Goal: Task Accomplishment & Management: Complete application form

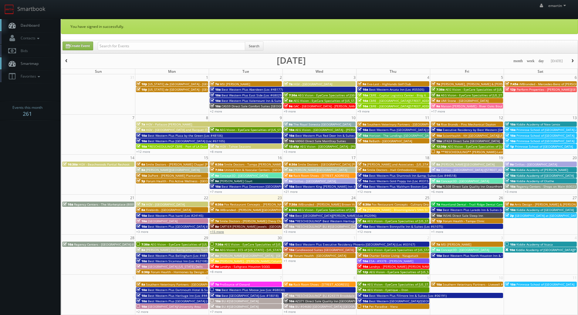
click at [216, 231] on link "+15 more" at bounding box center [217, 232] width 14 height 4
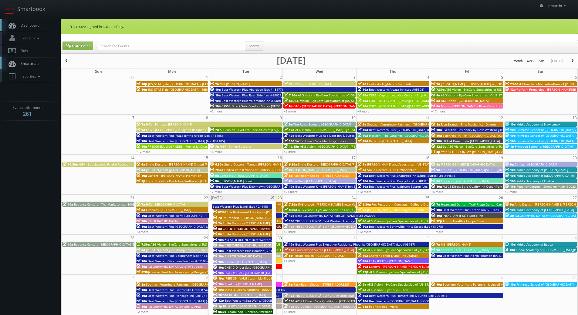
click at [263, 295] on span "BU #07080 Brookdale Richland" at bounding box center [247, 295] width 37 height 4
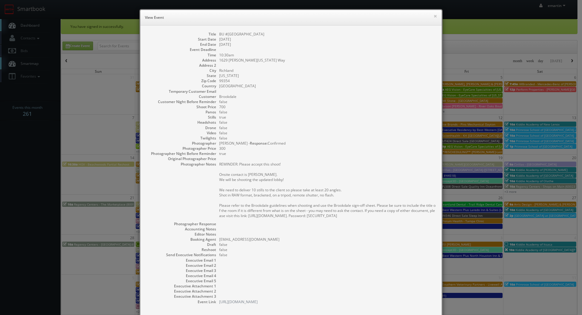
click at [337, 46] on dd "09/23/2025" at bounding box center [327, 44] width 217 height 5
click at [219, 34] on dd "BU #[GEOGRAPHIC_DATA]" at bounding box center [327, 34] width 217 height 5
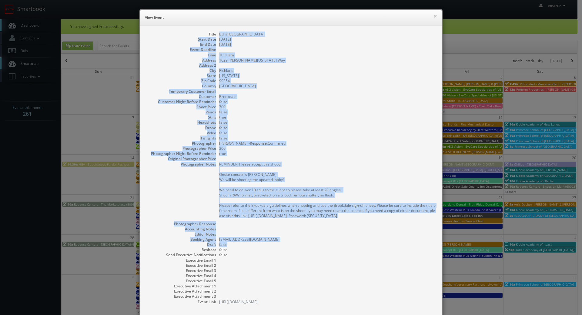
drag, startPoint x: 218, startPoint y: 34, endPoint x: 323, endPoint y: 247, distance: 237.2
click at [324, 247] on dl "Title BU #07080 Brookdale Richland Start Date 09/23/2025 End Date 09/23/2025 Ev…" at bounding box center [291, 168] width 289 height 273
copy dl "BU #07080 Brookdale Richland Start Date 09/23/2025 End Date 09/23/2025 Event De…"
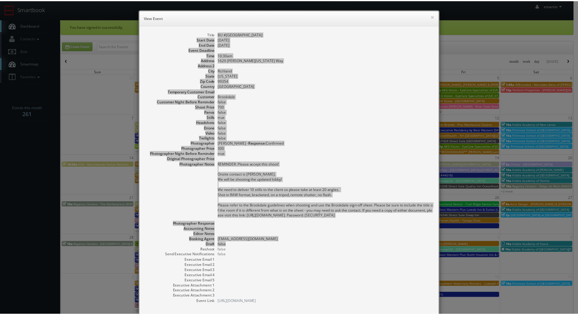
scroll to position [32, 0]
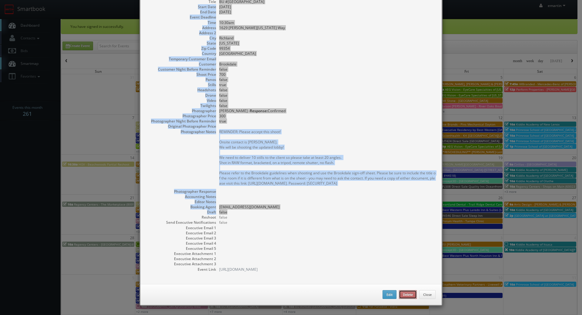
click at [408, 295] on button "Delete" at bounding box center [408, 294] width 18 height 9
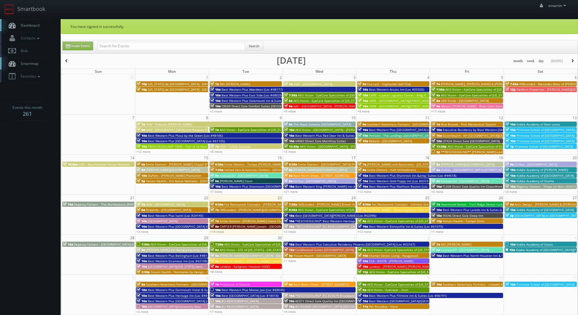
click at [27, 22] on link "Dashboard" at bounding box center [30, 25] width 61 height 12
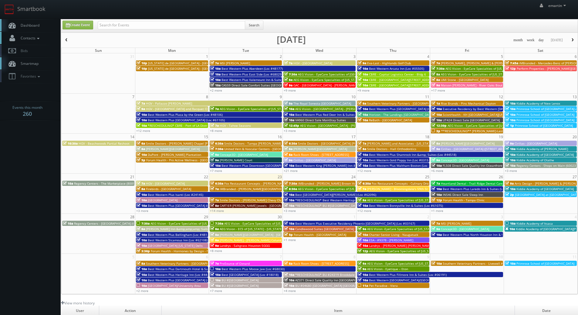
drag, startPoint x: 46, startPoint y: 24, endPoint x: 51, endPoint y: 39, distance: 15.2
click at [46, 24] on link "Dashboard" at bounding box center [30, 25] width 61 height 12
click at [220, 211] on link "+14 more" at bounding box center [217, 211] width 14 height 4
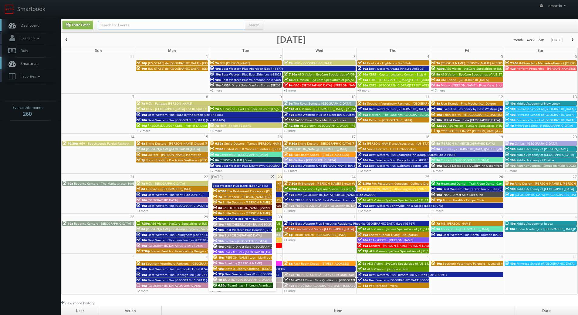
click at [170, 26] on input "text" at bounding box center [171, 25] width 147 height 8
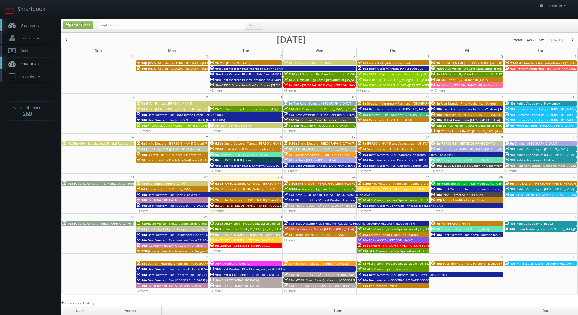
type input "brightspace"
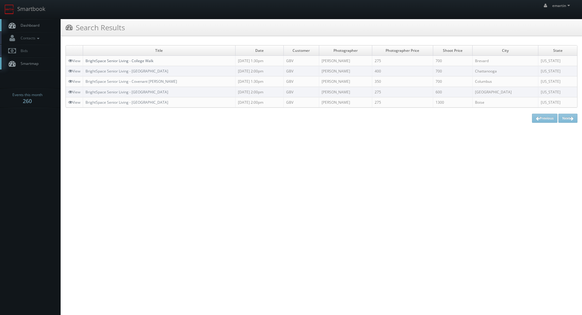
click at [137, 61] on link "BrightSpace Senior Living - College Walk" at bounding box center [120, 60] width 68 height 5
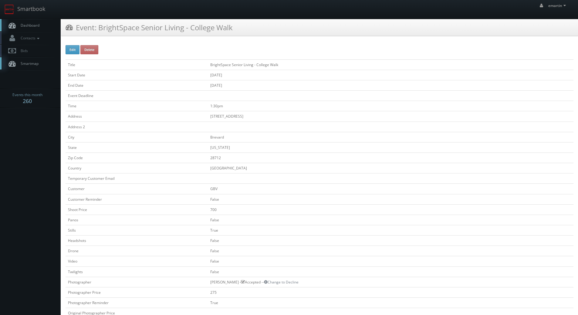
click at [46, 22] on link "Dashboard" at bounding box center [30, 25] width 61 height 12
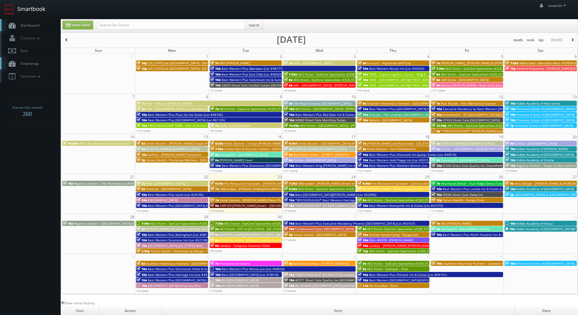
click at [39, 17] on link "Smartbook" at bounding box center [25, 9] width 50 height 19
drag, startPoint x: 20, startPoint y: 24, endPoint x: 33, endPoint y: 49, distance: 27.9
click at [20, 24] on span "Dashboard" at bounding box center [29, 25] width 22 height 5
click at [310, 14] on div "emartin emartin Profile Logout" at bounding box center [289, 9] width 578 height 19
click at [109, 15] on div "emartin emartin Profile Logout" at bounding box center [289, 9] width 578 height 19
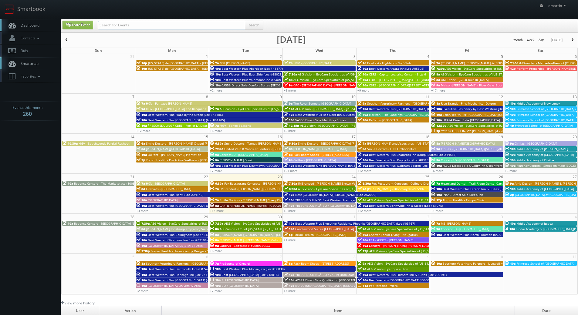
click at [123, 26] on input "text" at bounding box center [171, 25] width 147 height 8
type input "home2"
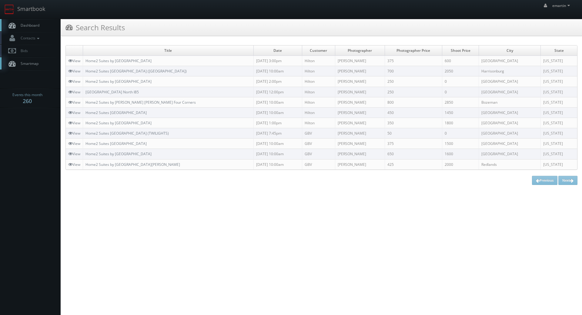
click at [46, 26] on link "Dashboard" at bounding box center [30, 25] width 61 height 12
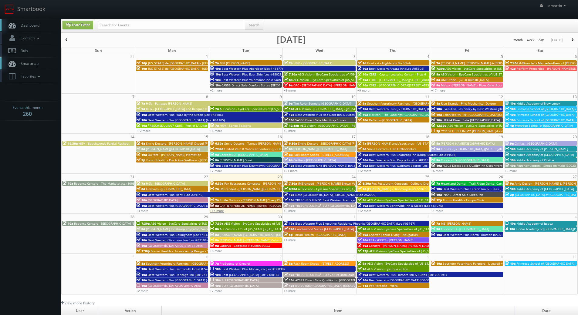
click at [215, 212] on link "+14 more" at bounding box center [217, 211] width 14 height 4
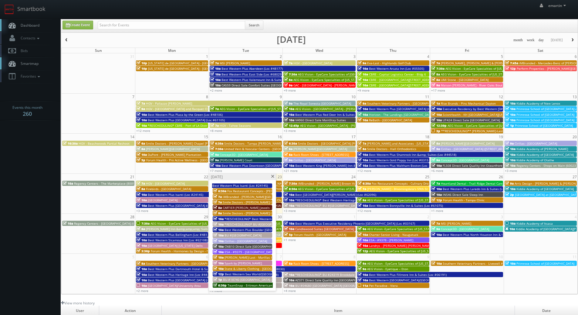
click at [240, 264] on span "Spark by [PERSON_NAME]" at bounding box center [242, 263] width 37 height 4
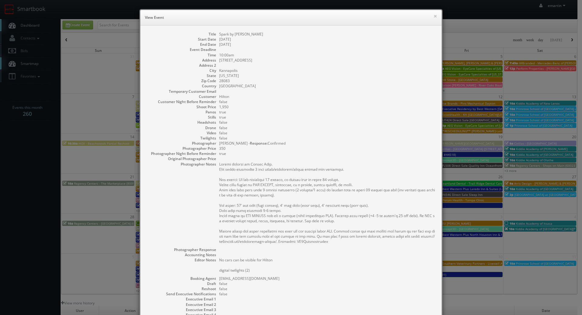
click at [382, 77] on dd "[US_STATE]" at bounding box center [327, 75] width 217 height 5
click at [434, 15] on button "×" at bounding box center [436, 16] width 4 height 4
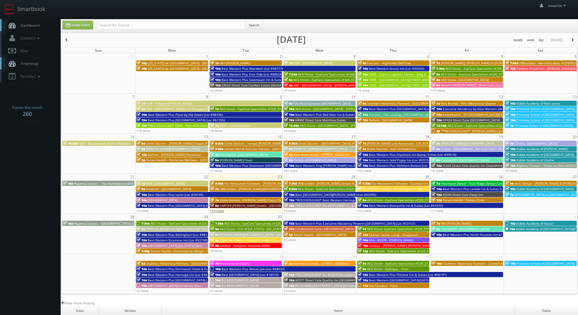
click at [215, 210] on link "+14 more" at bounding box center [217, 211] width 14 height 4
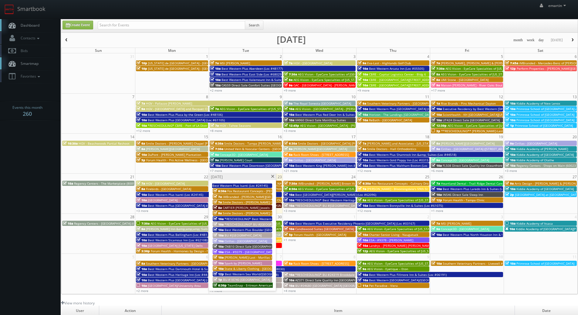
click at [233, 269] on span "State & Liberty Clothing - [GEOGRAPHIC_DATA] [GEOGRAPHIC_DATA]" at bounding box center [273, 269] width 98 height 4
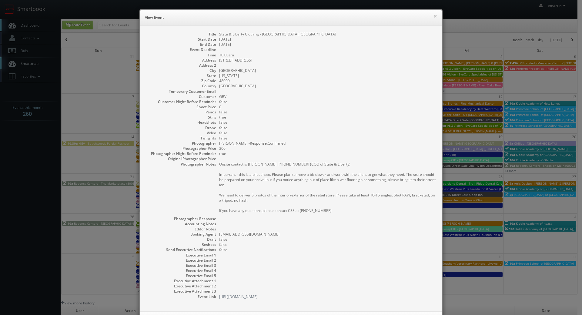
click at [255, 201] on pre "Onsite contact is Jake Allain 248-756-2838 (COO of State & Liberty). Important …" at bounding box center [327, 188] width 217 height 52
click at [256, 204] on pre "Onsite contact is Jake Allain 248-756-2838 (COO of State & Liberty). Important …" at bounding box center [327, 188] width 217 height 52
click at [255, 202] on pre "Onsite contact is Jake Allain 248-756-2838 (COO of State & Liberty). Important …" at bounding box center [327, 188] width 217 height 52
click at [319, 42] on dd "[DATE]" at bounding box center [327, 44] width 217 height 5
click at [434, 15] on button "×" at bounding box center [436, 16] width 4 height 4
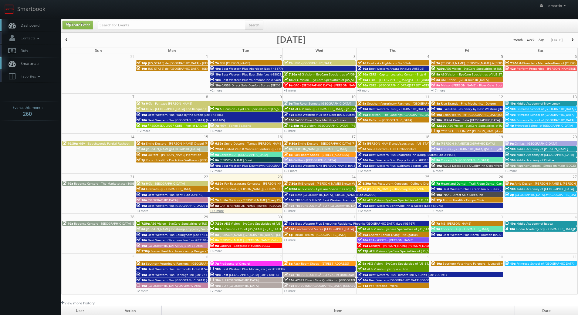
click at [213, 210] on link "+14 more" at bounding box center [217, 211] width 14 height 4
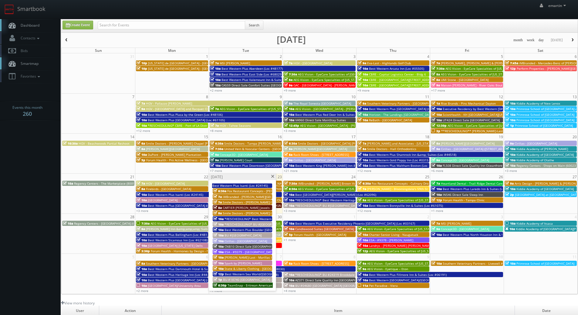
click at [241, 251] on span "ESA - #9379 - [GEOGRAPHIC_DATA]" at bounding box center [249, 252] width 50 height 4
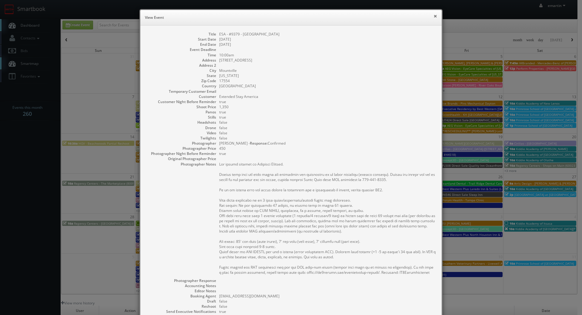
click at [434, 16] on button "×" at bounding box center [436, 16] width 4 height 4
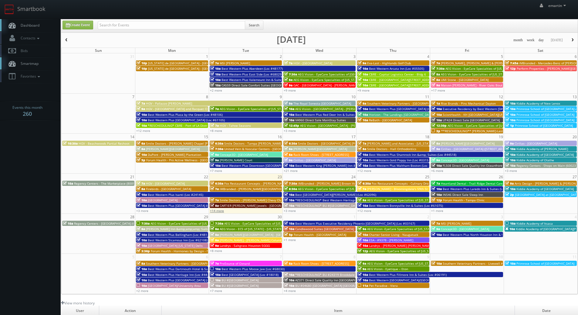
click at [218, 211] on link "+14 more" at bounding box center [217, 211] width 14 height 4
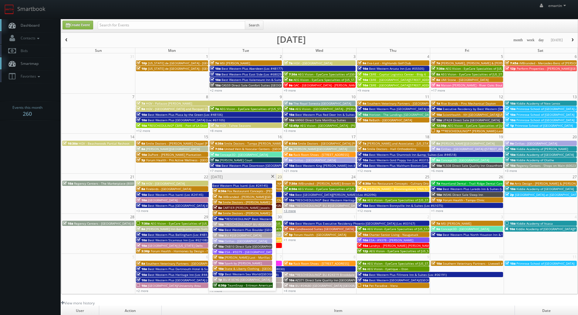
click at [291, 210] on link "+3 more" at bounding box center [290, 211] width 12 height 4
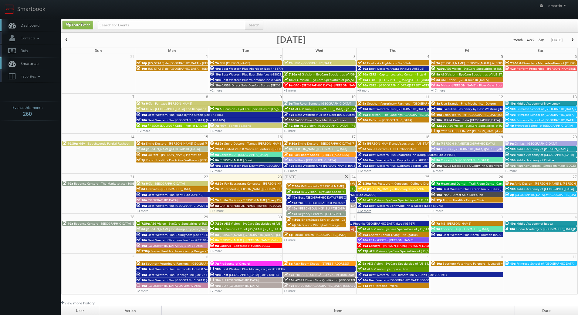
click at [366, 211] on link "+12 more" at bounding box center [364, 211] width 14 height 4
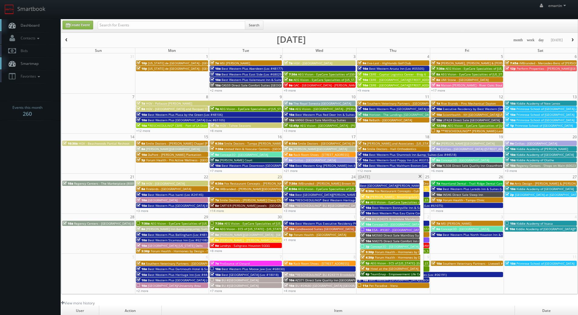
click at [420, 177] on span at bounding box center [420, 176] width 4 height 3
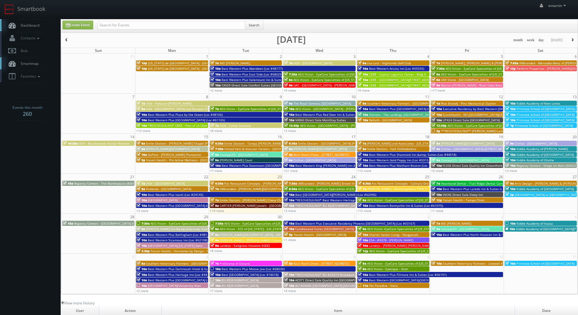
click at [286, 13] on div "emartin emartin Profile Logout" at bounding box center [289, 9] width 578 height 19
click at [369, 214] on td "2" at bounding box center [393, 217] width 74 height 7
click at [369, 212] on link "+12 more" at bounding box center [364, 211] width 14 height 4
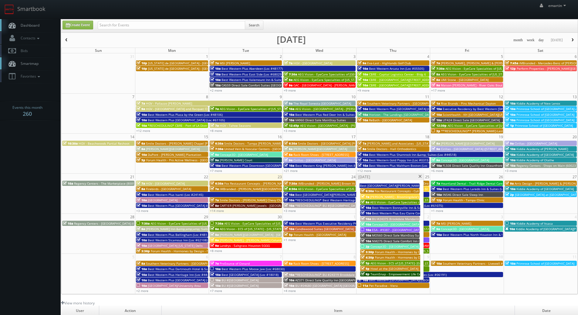
click at [394, 231] on span "ESA - #9387 - [GEOGRAPHIC_DATA]" at bounding box center [397, 230] width 50 height 4
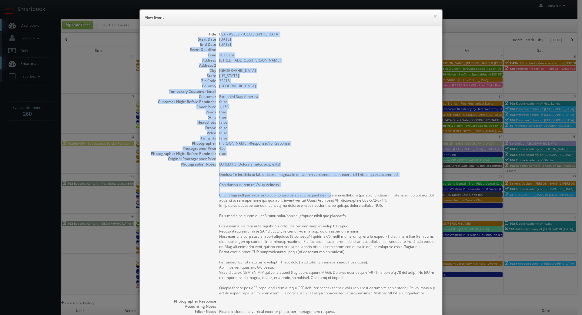
drag, startPoint x: 218, startPoint y: 35, endPoint x: 290, endPoint y: 152, distance: 137.3
click at [328, 195] on dl "Title ESA - #9387 - Jacksonville Airport Start Date 09/25/2025 End Date 09/25/2…" at bounding box center [291, 208] width 289 height 353
drag, startPoint x: 264, startPoint y: 108, endPoint x: 255, endPoint y: 97, distance: 14.5
click at [264, 108] on dd "1,150" at bounding box center [327, 106] width 217 height 5
click at [229, 58] on dd "15678 Max Leggett Parkway" at bounding box center [327, 60] width 217 height 5
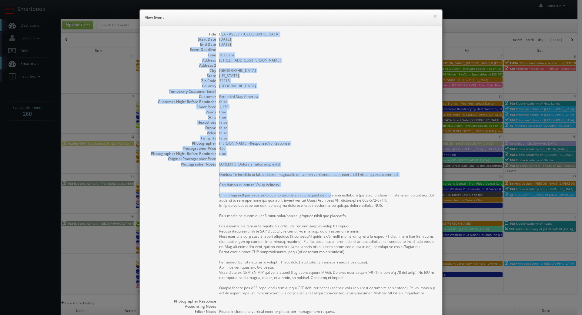
click at [219, 36] on dd "ESA - #9387 - [GEOGRAPHIC_DATA]" at bounding box center [327, 34] width 217 height 5
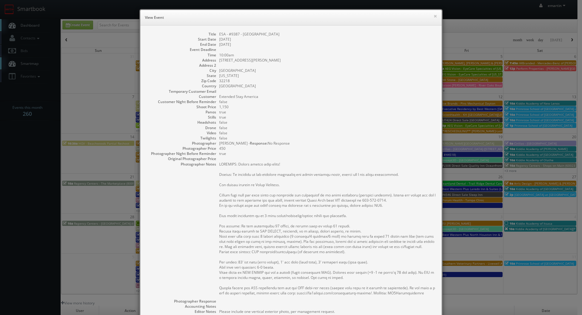
click at [219, 34] on dd "ESA - #9387 - [GEOGRAPHIC_DATA]" at bounding box center [327, 34] width 217 height 5
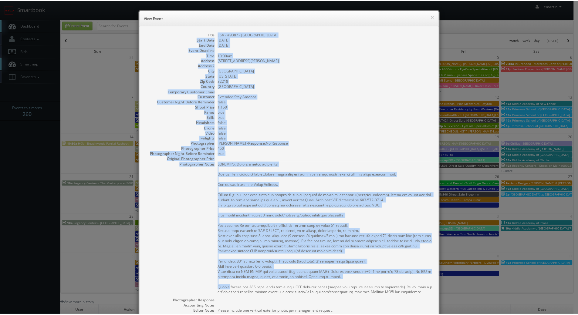
scroll to position [113, 0]
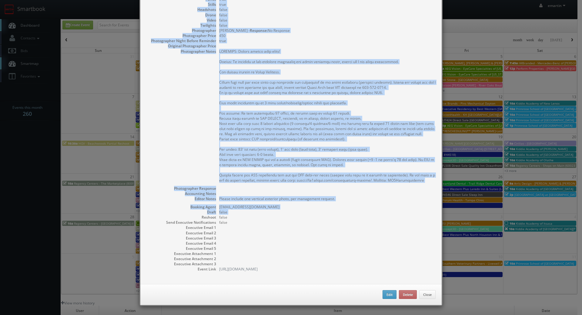
drag, startPoint x: 218, startPoint y: 33, endPoint x: 333, endPoint y: 212, distance: 212.6
click at [333, 212] on dl "Title ESA - #9387 - Jacksonville Airport Start Date 09/25/2025 End Date 09/25/2…" at bounding box center [291, 95] width 289 height 353
copy dl "ESA - #9387 - Jacksonville Airport Start Date 09/25/2025 End Date 09/25/2025 Ev…"
click at [405, 298] on button "Delete" at bounding box center [408, 294] width 18 height 9
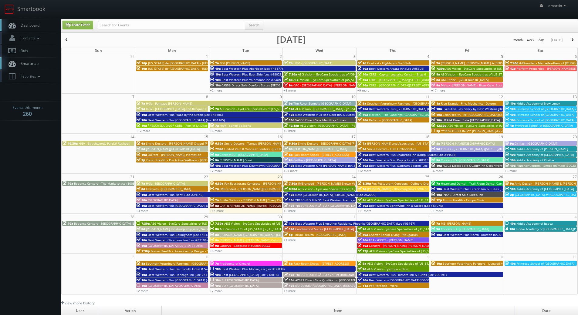
click at [34, 29] on link "Dashboard" at bounding box center [30, 25] width 61 height 12
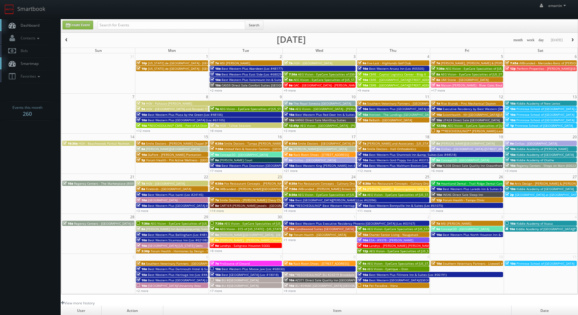
click at [32, 23] on span "Dashboard" at bounding box center [29, 25] width 22 height 5
click at [40, 19] on nav "Smartbook Toggle Side Navigation Toggle Top Navigation emartin emartin Profile …" at bounding box center [289, 9] width 578 height 19
click at [367, 209] on link "+11 more" at bounding box center [364, 211] width 14 height 4
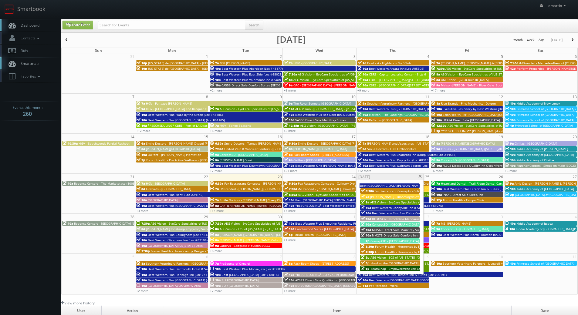
click at [369, 239] on span "2p" at bounding box center [365, 241] width 9 height 4
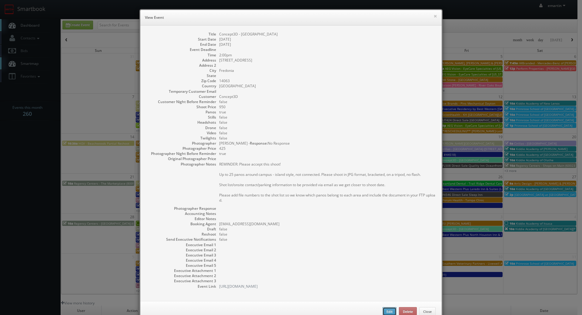
click at [386, 310] on button "Edit" at bounding box center [390, 311] width 14 height 9
type input "Concept3D - [GEOGRAPHIC_DATA]"
type input "[STREET_ADDRESS]"
type input "Fredonia"
type input "14063"
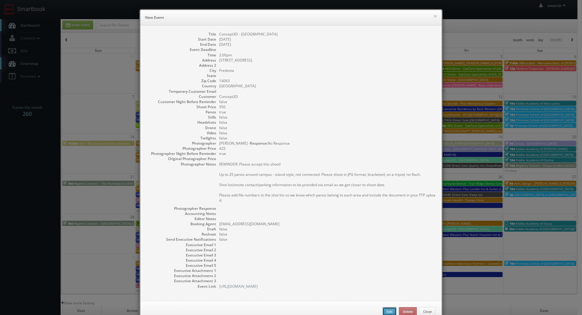
type input "950"
checkbox input "true"
type input "[DATE]"
type input "09/25/2025"
type input "2:00pm"
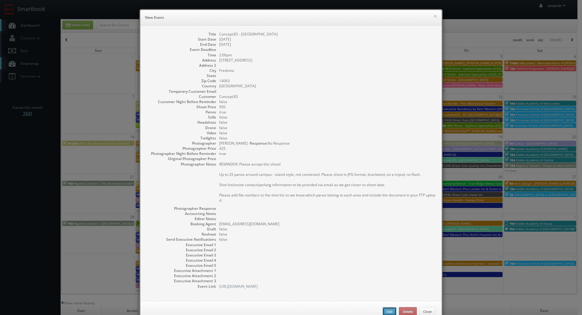
checkbox input "true"
type textarea "REMINDER: Please accept this shoot! Up to 25 panos around campus - island style…"
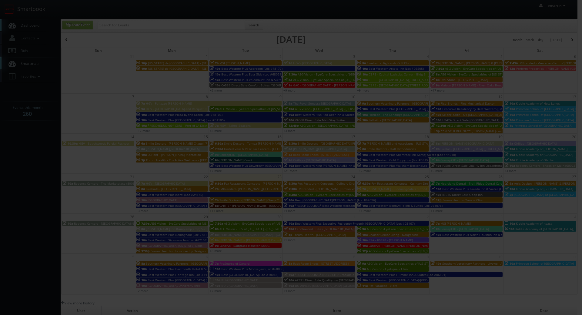
type input "950"
type input "425"
select select "clientsuccess@concept3d.com"
select select "info@johnangelophoto.com"
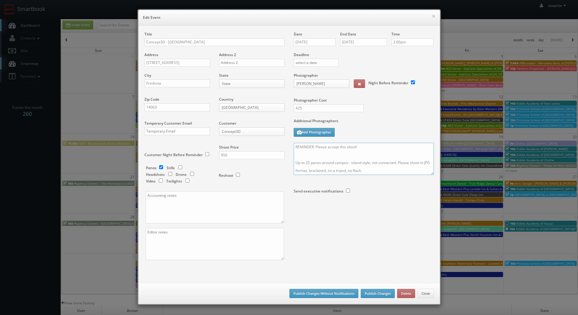
click at [360, 149] on textarea "REMINDER: Please accept this shoot! Up to 25 panos around campus - island style…" at bounding box center [364, 159] width 140 height 32
type textarea "REMINDER: Please accept this shoot!! Up to 25 panos around campus - island styl…"
click at [370, 293] on button "Publish Changes" at bounding box center [378, 293] width 34 height 9
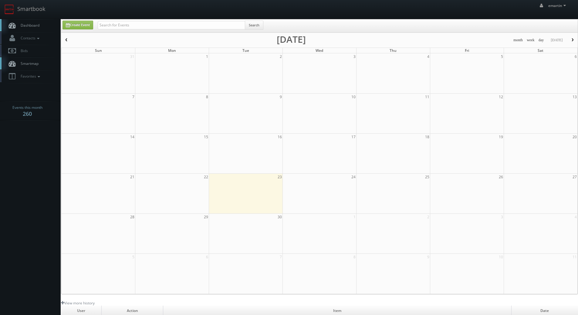
click at [27, 24] on span "Dashboard" at bounding box center [29, 25] width 22 height 5
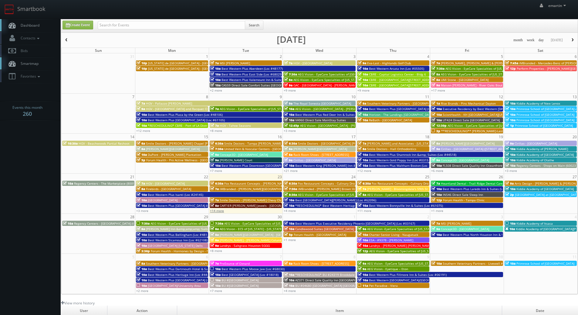
click at [215, 211] on link "+14 more" at bounding box center [217, 211] width 14 height 4
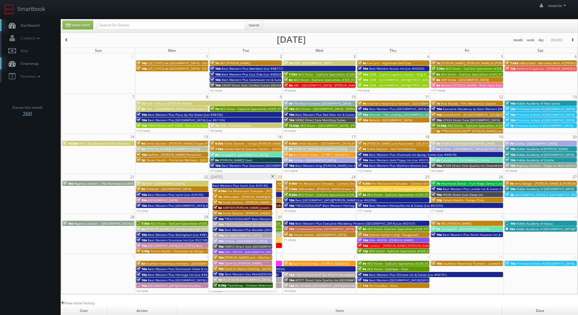
click at [247, 225] on span "*RESCHEDULUNG* BU #[GEOGRAPHIC_DATA][PERSON_NAME]" at bounding box center [268, 224] width 89 height 4
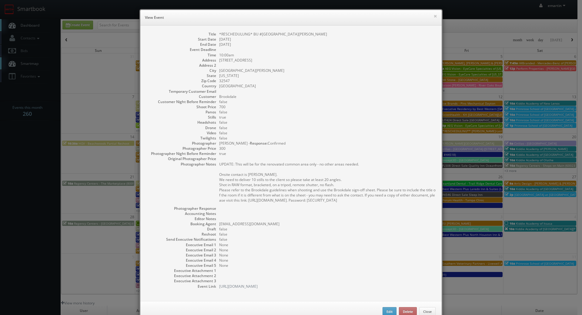
click at [343, 110] on dd "false" at bounding box center [327, 112] width 217 height 5
click at [434, 16] on button "×" at bounding box center [436, 16] width 4 height 4
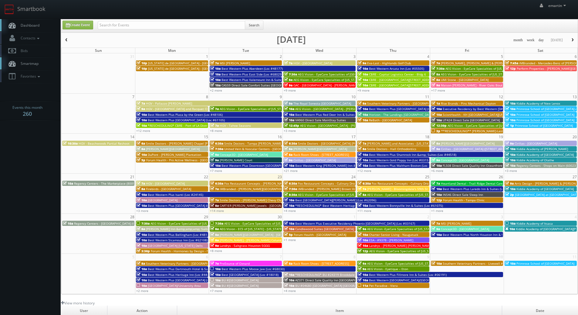
scroll to position [104, 0]
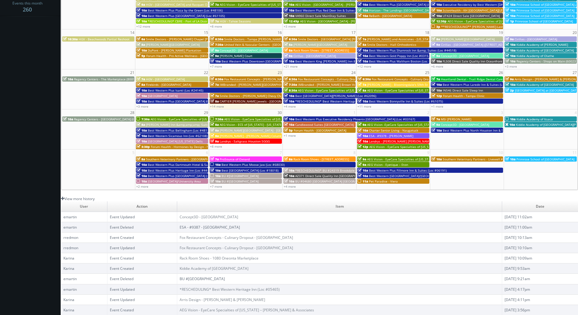
click at [94, 199] on link "View more history" at bounding box center [78, 198] width 34 height 5
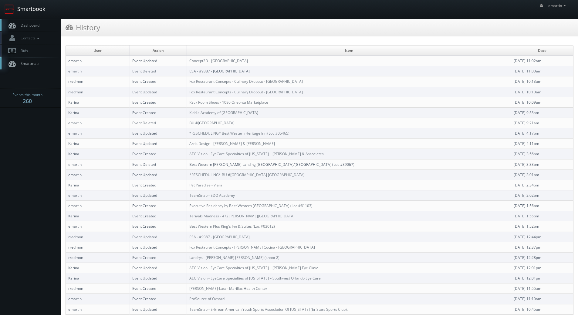
drag, startPoint x: 23, startPoint y: 23, endPoint x: 29, endPoint y: 16, distance: 9.0
click at [24, 23] on span "Dashboard" at bounding box center [29, 25] width 22 height 5
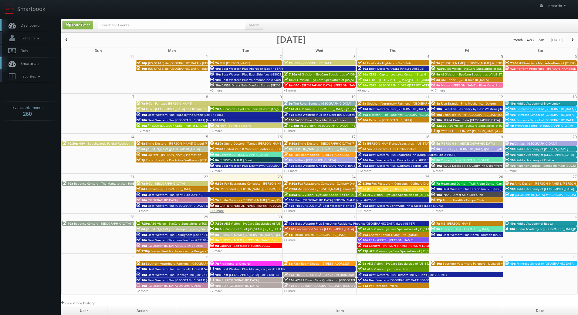
click at [213, 211] on link "+14 more" at bounding box center [217, 211] width 14 height 4
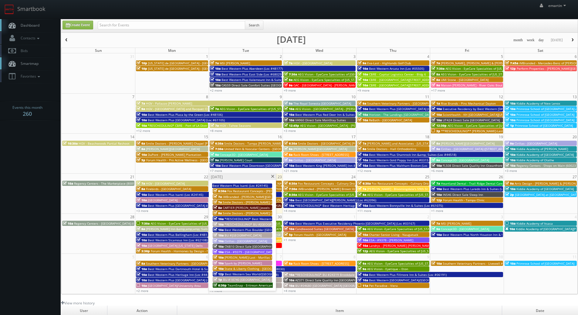
click at [229, 223] on span "*RESCHEDULUNG* BU #[GEOGRAPHIC_DATA][PERSON_NAME]" at bounding box center [268, 224] width 89 height 4
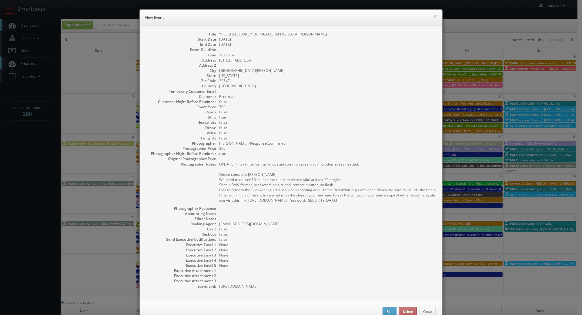
click at [338, 169] on pre "UPDATE: This will be for the renovated common area only - no other areas needed…" at bounding box center [327, 182] width 217 height 41
click at [264, 182] on pre "UPDATE: This will be for the renovated common area only - no other areas needed…" at bounding box center [327, 182] width 217 height 41
click at [265, 172] on pre "UPDATE: This will be for the renovated common area only - no other areas needed…" at bounding box center [327, 182] width 217 height 41
click at [263, 165] on pre "UPDATE: This will be for the renovated common area only - no other areas needed…" at bounding box center [327, 182] width 217 height 41
click at [434, 15] on button "×" at bounding box center [436, 16] width 4 height 4
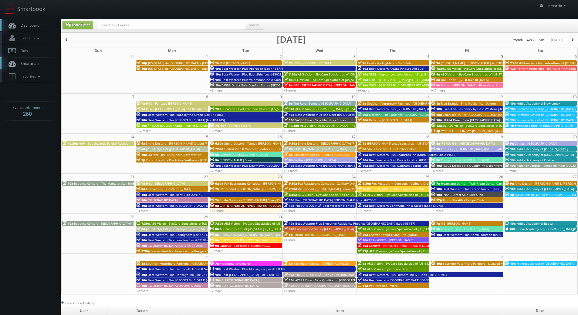
scroll to position [104, 0]
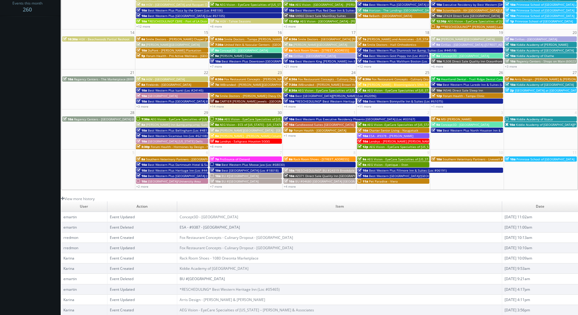
click at [19, 170] on body "Smartbook Toggle Side Navigation Toggle Top Navigation emartin emartin Profile …" at bounding box center [289, 106] width 578 height 420
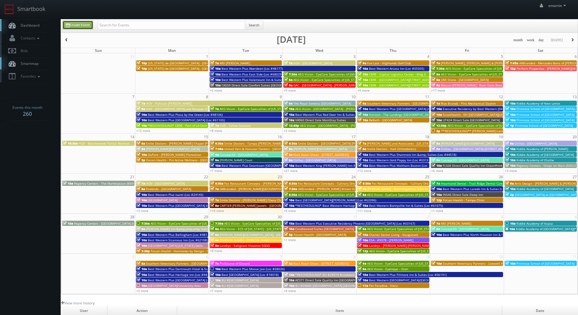
click at [76, 23] on link "Create Event" at bounding box center [77, 25] width 31 height 9
type input "09/23/2025"
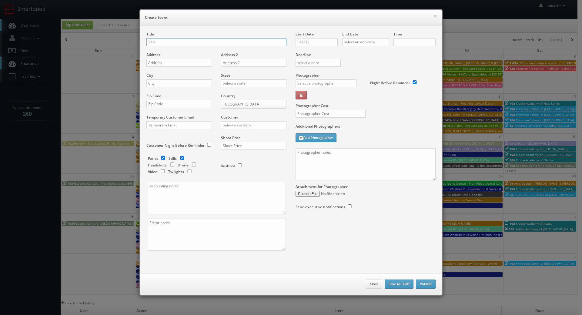
checkbox input "true"
type input "10:00am"
checkbox input "true"
type input "test"
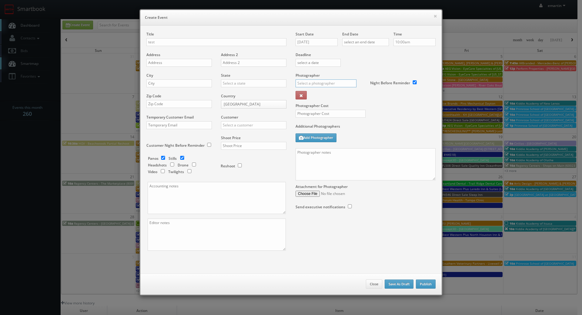
click at [316, 81] on input "text" at bounding box center [326, 83] width 61 height 8
click at [308, 95] on div "Emilee Martin" at bounding box center [328, 97] width 65 height 10
type input "Emilee Martin"
click at [364, 109] on div "Photographer Cost" at bounding box center [365, 98] width 149 height 51
click at [231, 125] on input "text" at bounding box center [254, 125] width 66 height 8
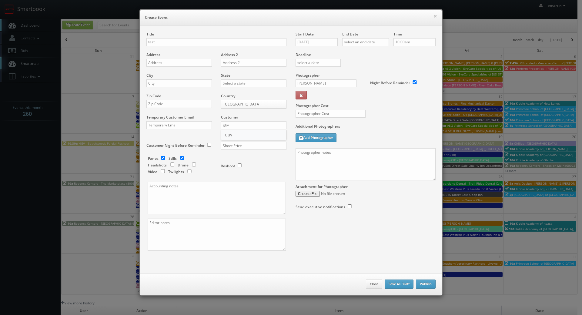
click at [235, 133] on div "GBV" at bounding box center [253, 135] width 65 height 10
type input "GBV"
click at [241, 149] on input "text" at bounding box center [254, 146] width 66 height 8
type input "1"
type input "0"
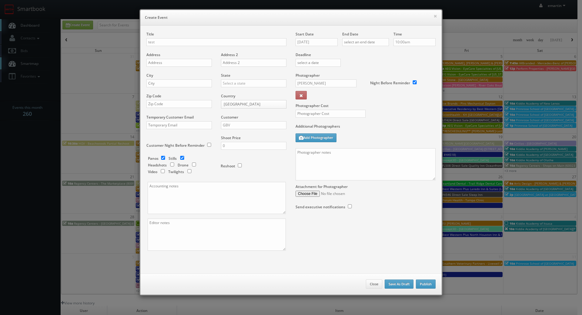
click at [319, 118] on div at bounding box center [328, 117] width 75 height 14
click at [323, 116] on input "text" at bounding box center [331, 114] width 70 height 8
type input "0"
click at [398, 127] on label "Additional Photographers" at bounding box center [366, 128] width 140 height 8
click at [320, 41] on input "09/23/2025" at bounding box center [317, 42] width 42 height 8
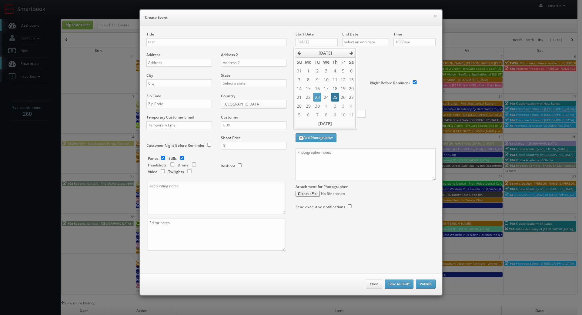
click at [335, 96] on td "25" at bounding box center [335, 97] width 8 height 9
type input "09/25/2025"
click at [362, 43] on input "text" at bounding box center [366, 42] width 47 height 8
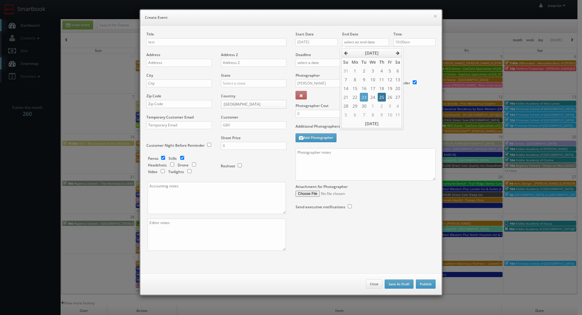
click at [379, 96] on td "25" at bounding box center [382, 97] width 8 height 9
type input "09/25/2025"
click at [416, 111] on div "Photographer Cost 0" at bounding box center [365, 98] width 149 height 51
click at [430, 284] on button "Publish" at bounding box center [426, 284] width 20 height 9
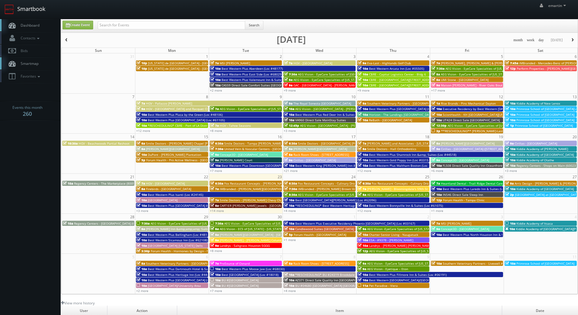
drag, startPoint x: 39, startPoint y: 23, endPoint x: 39, endPoint y: 17, distance: 6.1
click at [39, 23] on span "Dashboard" at bounding box center [29, 25] width 22 height 5
click at [19, 29] on link "Dashboard" at bounding box center [30, 25] width 61 height 12
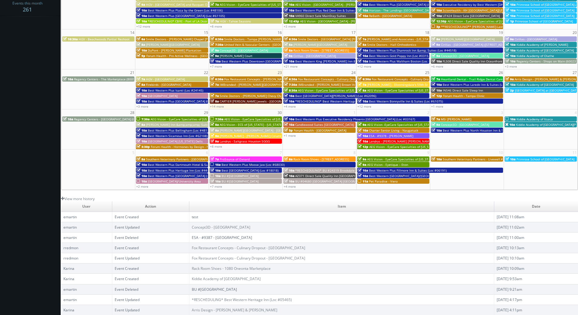
click at [192, 216] on link "test" at bounding box center [195, 216] width 6 height 5
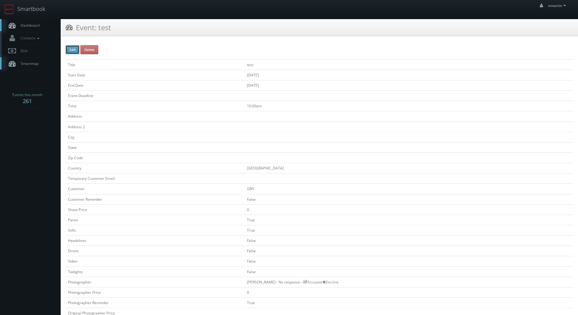
click at [75, 53] on button "Edit" at bounding box center [73, 49] width 14 height 9
type input "test"
checkbox input "false"
type input "0"
checkbox input "true"
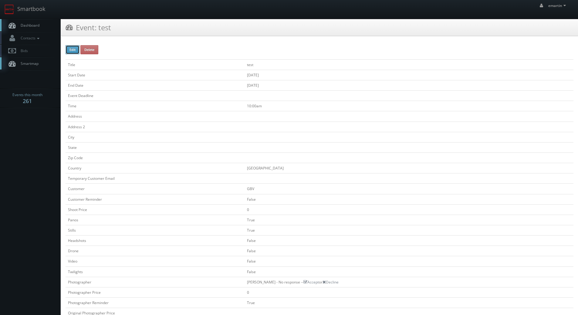
checkbox input "true"
checkbox input "false"
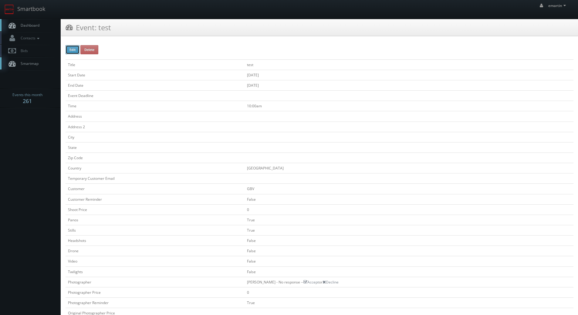
checkbox input "false"
type input "[DATE]"
type input "10:00am"
checkbox input "true"
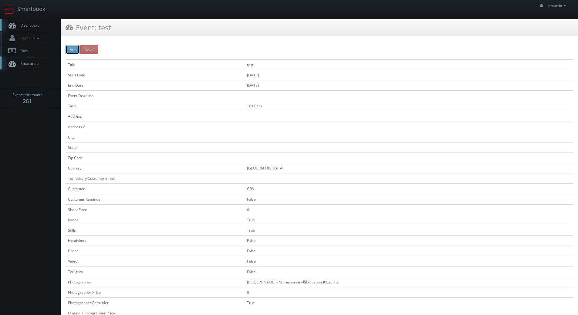
checkbox input "false"
type input "0"
select select "fake72@mg.cs3calendar.com"
select select "emartin@cs3workspace.com"
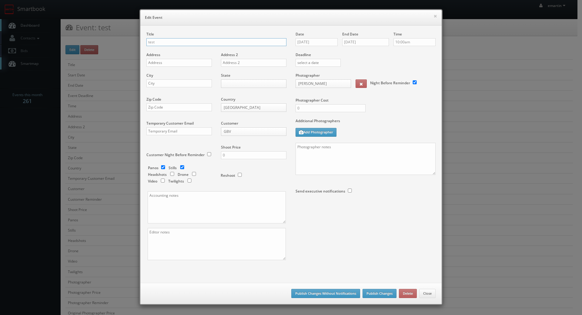
click at [195, 43] on input "test" at bounding box center [217, 42] width 140 height 8
type input "test - 2"
click at [376, 292] on button "Publish Changes" at bounding box center [380, 293] width 34 height 9
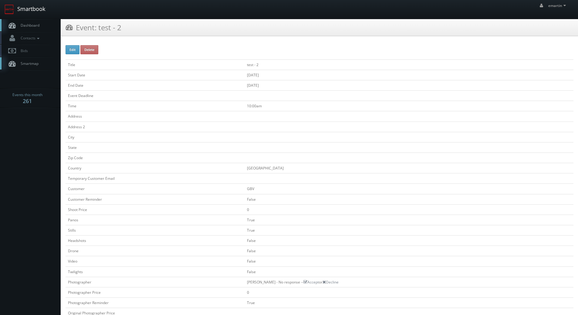
click at [32, 13] on link "Smartbook" at bounding box center [25, 9] width 50 height 19
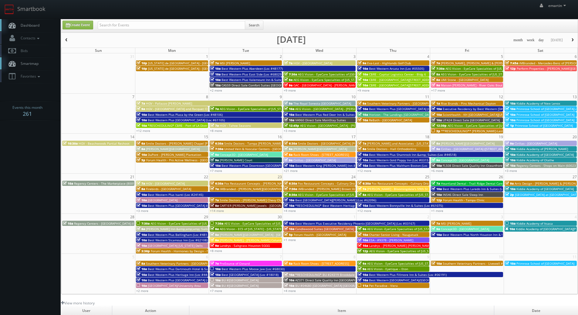
click at [32, 26] on span "Dashboard" at bounding box center [29, 25] width 22 height 5
click at [23, 20] on link "Dashboard" at bounding box center [30, 25] width 61 height 12
click at [25, 21] on link "Dashboard" at bounding box center [30, 25] width 61 height 12
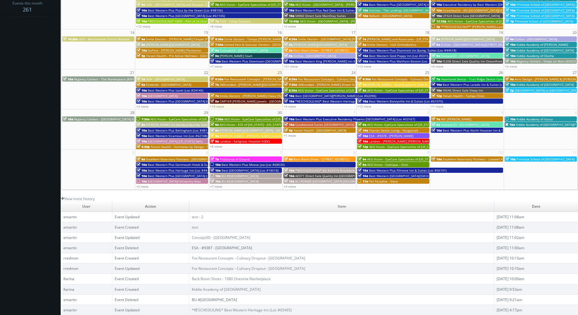
click at [46, 86] on body "Smartbook Toggle Side Navigation Toggle Top Navigation emartin emartin Profile …" at bounding box center [289, 106] width 578 height 420
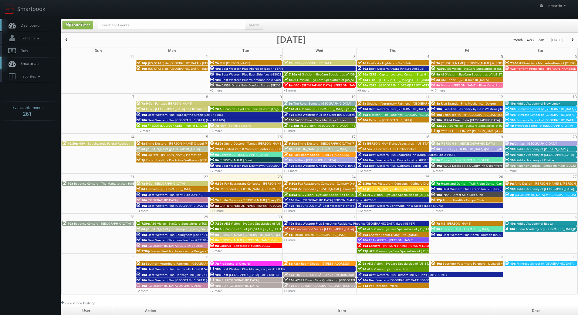
click at [16, 24] on icon at bounding box center [12, 26] width 9 height 8
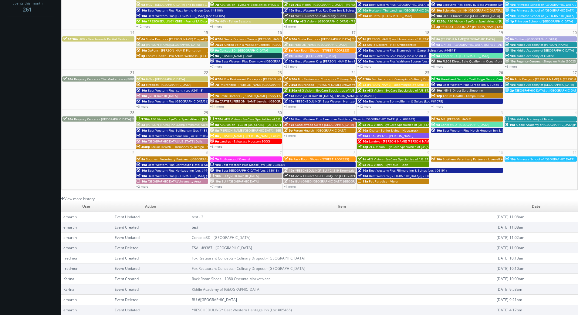
click at [196, 229] on link "test" at bounding box center [195, 227] width 6 height 5
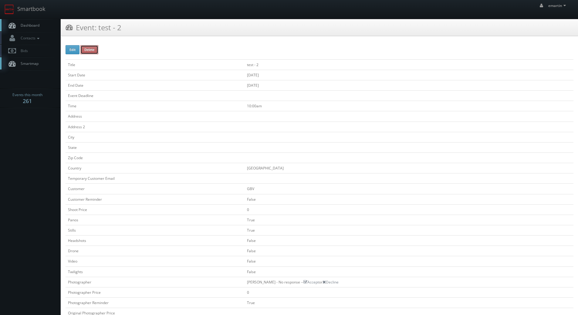
click at [92, 50] on button "Delete" at bounding box center [89, 49] width 18 height 9
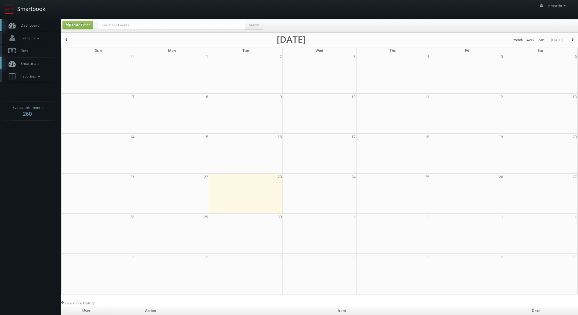
click at [19, 22] on link "Dashboard" at bounding box center [30, 25] width 61 height 12
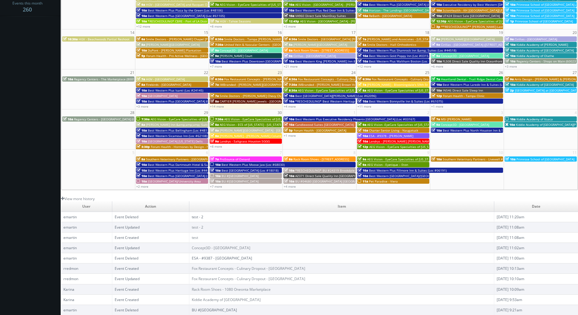
scroll to position [104, 0]
click at [30, 137] on body "Smartbook Toggle Side Navigation Toggle Top Navigation emartin emartin Profile …" at bounding box center [289, 106] width 578 height 420
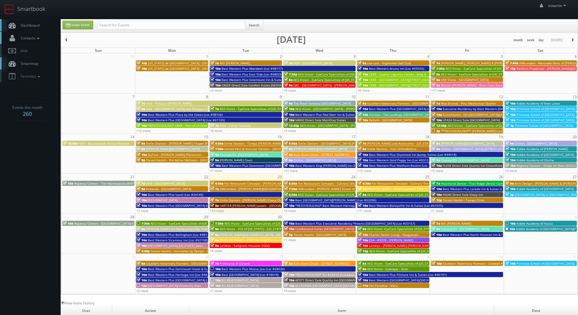
click at [30, 33] on link "Contacts" at bounding box center [30, 38] width 61 height 12
click at [31, 29] on link "Dashboard" at bounding box center [30, 25] width 61 height 12
click at [45, 23] on link "Dashboard" at bounding box center [30, 25] width 61 height 12
click at [42, 26] on link "Dashboard" at bounding box center [30, 25] width 61 height 12
click at [76, 24] on link "Create Event" at bounding box center [77, 25] width 31 height 9
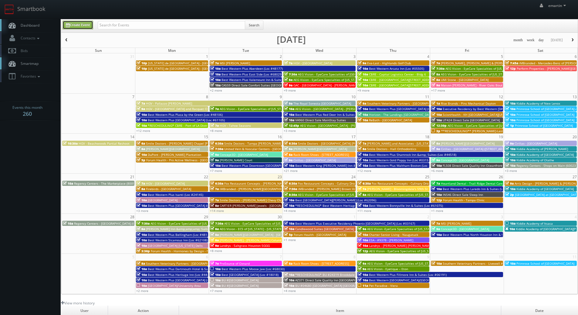
type input "09/23/2025"
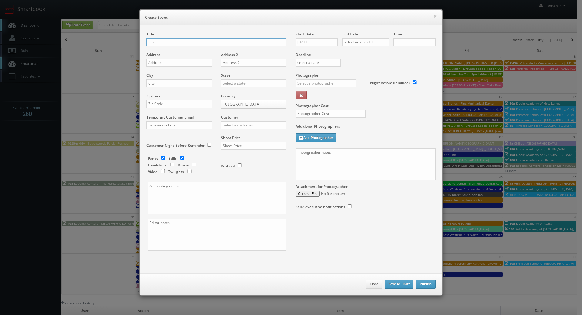
checkbox input "true"
type input "10:00am"
checkbox input "true"
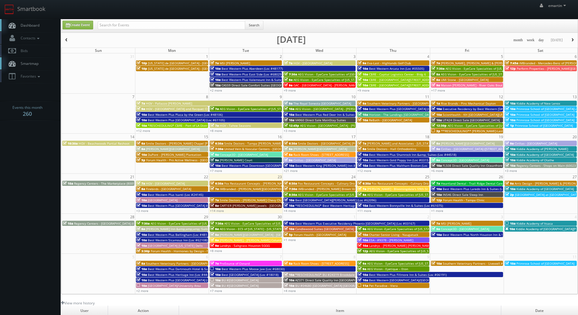
drag, startPoint x: 109, startPoint y: 18, endPoint x: 117, endPoint y: 22, distance: 9.5
click at [109, 18] on div "emartin emartin Profile Logout" at bounding box center [289, 9] width 578 height 19
click at [125, 26] on input "text" at bounding box center [171, 25] width 147 height 8
paste input "Best Western Plus Madison"
type input "Best Western Plus Madison"
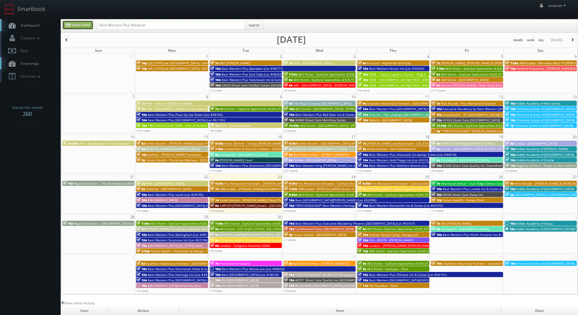
click at [72, 25] on link "Create Event" at bounding box center [77, 25] width 31 height 9
type input "09/23/2025"
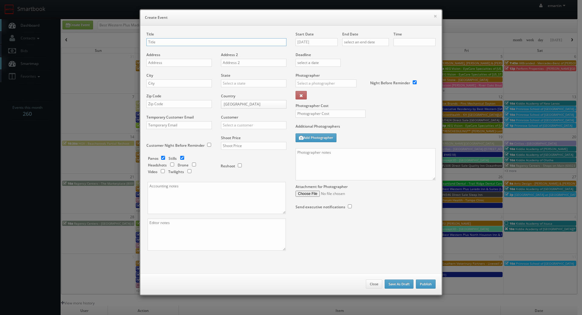
checkbox input "true"
type input "10:00am"
checkbox input "true"
paste input "Best Western Plus Madison"
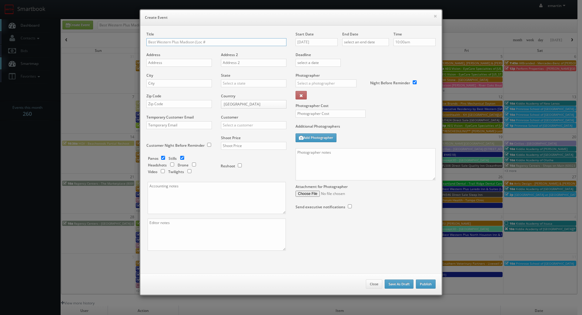
click at [222, 40] on input "Best Western Plus Madison (Loc #" at bounding box center [217, 42] width 140 height 8
paste input "10386"
type input "Best Western Plus Madison (Loc #10386)"
click at [190, 62] on input "text" at bounding box center [180, 63] width 66 height 8
paste input "167 SE Bandit St"
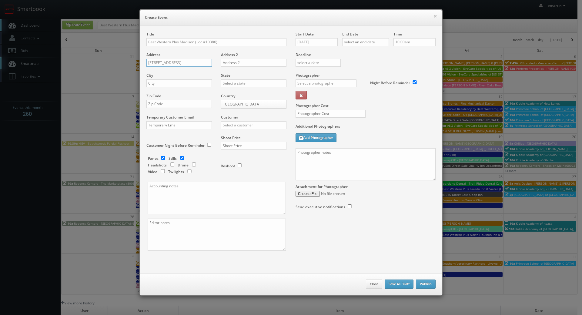
type input "167 SE Bandit St"
click at [185, 76] on div "City" at bounding box center [182, 83] width 70 height 21
drag, startPoint x: 185, startPoint y: 84, endPoint x: 191, endPoint y: 84, distance: 5.8
click at [185, 84] on input "text" at bounding box center [180, 83] width 66 height 8
paste input "Madison"
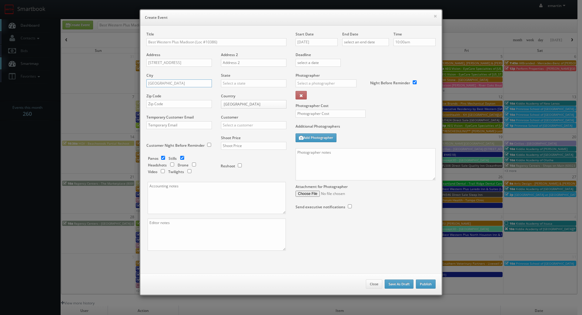
type input "Madison"
click at [226, 85] on input "text" at bounding box center [254, 83] width 66 height 8
click at [232, 93] on div "Florida" at bounding box center [253, 93] width 65 height 10
type input "Florida"
click at [153, 104] on input "text" at bounding box center [180, 104] width 66 height 8
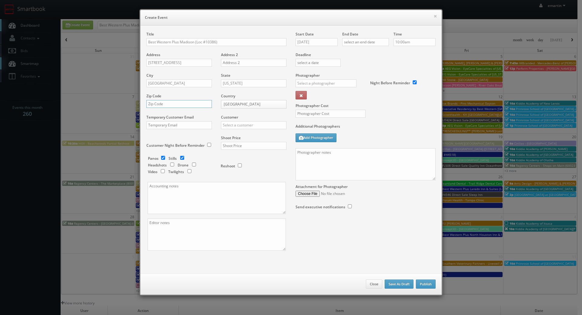
paste input "32340"
type input "32340"
click at [229, 130] on div "Customer Choice Hotels ACC Concept3D Firebirds GBV Choice Hotels Canada Heartla…" at bounding box center [252, 125] width 70 height 21
drag, startPoint x: 232, startPoint y: 130, endPoint x: 235, endPoint y: 123, distance: 7.6
click at [232, 128] on div "Customer Choice Hotels ACC Concept3D Firebirds GBV Choice Hotels Canada Heartla…" at bounding box center [252, 125] width 70 height 21
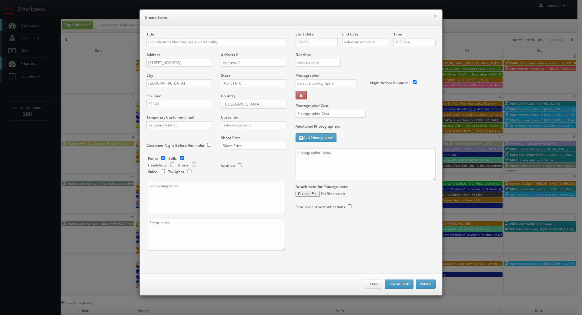
click at [233, 118] on label "Customer" at bounding box center [229, 117] width 17 height 5
click at [236, 127] on input "text" at bounding box center [254, 125] width 66 height 8
click at [235, 135] on div "Best Western" at bounding box center [253, 135] width 65 height 10
type input "Best Western"
click at [235, 146] on input "text" at bounding box center [254, 146] width 66 height 8
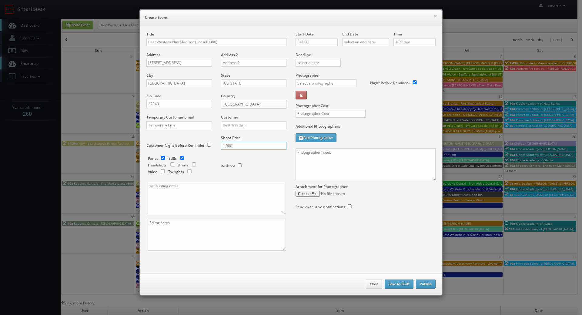
type input "1,900"
click at [244, 154] on div "Shoot Price 1,900" at bounding box center [252, 145] width 70 height 21
click at [164, 156] on input "checkbox" at bounding box center [163, 158] width 9 height 4
checkbox input "false"
click at [186, 171] on input "checkbox" at bounding box center [189, 171] width 9 height 4
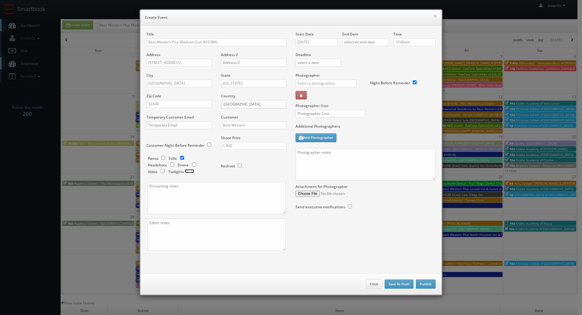
checkbox input "true"
drag, startPoint x: 305, startPoint y: 43, endPoint x: 314, endPoint y: 43, distance: 9.1
click at [305, 43] on input "09/23/2025" at bounding box center [317, 42] width 42 height 8
click at [348, 52] on tr "September 2025" at bounding box center [325, 53] width 60 height 9
click at [353, 53] on icon at bounding box center [352, 53] width 4 height 4
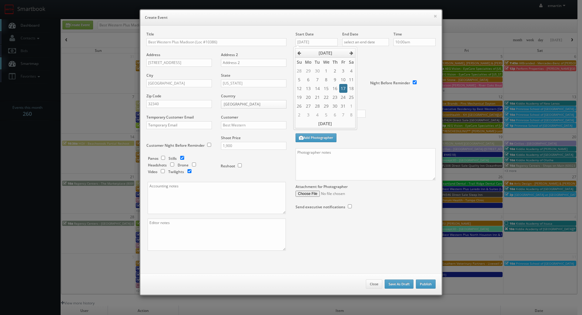
click at [340, 87] on td "17" at bounding box center [343, 88] width 8 height 9
type input "10/17/2025"
click at [374, 59] on div "Deadline" at bounding box center [365, 52] width 149 height 41
click at [373, 46] on div "End Date" at bounding box center [366, 42] width 47 height 21
click at [378, 45] on input "text" at bounding box center [366, 42] width 47 height 8
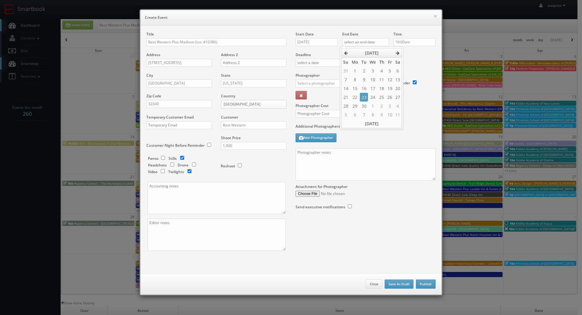
click at [398, 54] on icon at bounding box center [398, 53] width 4 height 4
click at [390, 84] on td "17" at bounding box center [390, 88] width 8 height 9
type input "10/17/2025"
click at [416, 66] on div "Deadline" at bounding box center [365, 52] width 149 height 41
click at [346, 83] on input "text" at bounding box center [326, 83] width 61 height 8
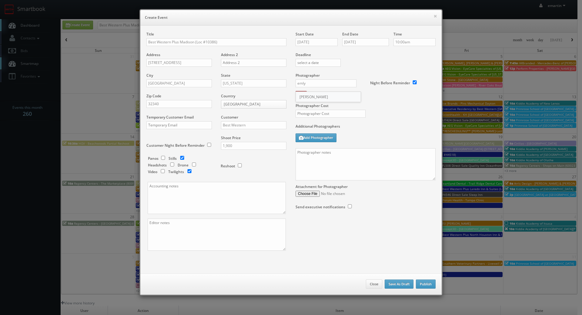
click at [316, 100] on div "Emlyn James" at bounding box center [328, 97] width 65 height 10
type input "Emlyn James"
click at [315, 115] on input "text" at bounding box center [331, 114] width 70 height 8
type input "625"
click at [394, 115] on div "Photographer Cost 625" at bounding box center [365, 98] width 149 height 51
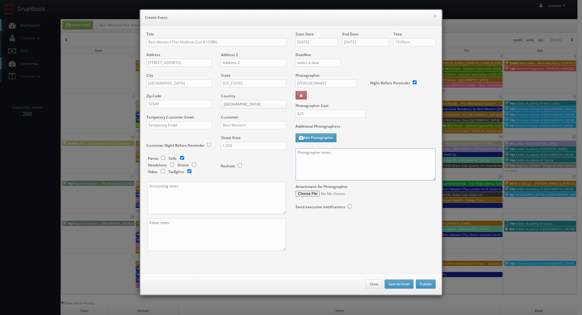
click at [360, 157] on textarea at bounding box center [366, 164] width 140 height 32
paste textarea "Onsite contact is ______. Overnight stay ___. Stills, and exterior twilights. F…"
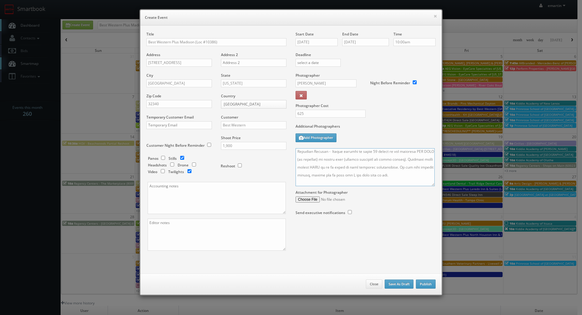
drag, startPoint x: 430, startPoint y: 185, endPoint x: 422, endPoint y: 286, distance: 101.4
click at [423, 186] on textarea at bounding box center [365, 167] width 139 height 38
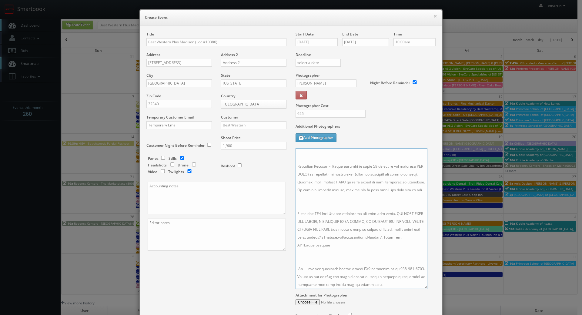
click at [353, 251] on textarea at bounding box center [362, 218] width 132 height 141
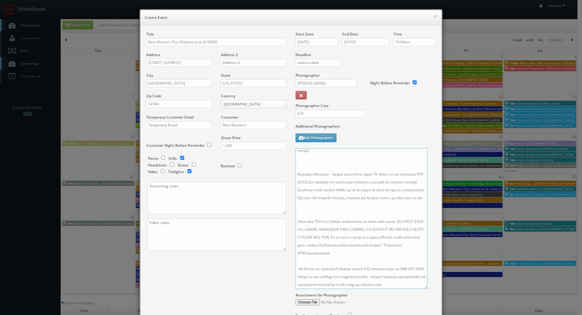
click at [328, 208] on textarea at bounding box center [362, 218] width 132 height 141
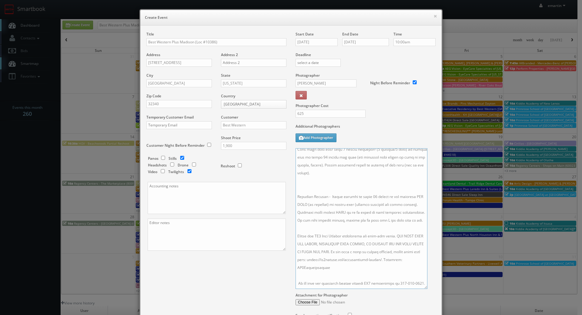
click at [318, 188] on textarea at bounding box center [362, 218] width 132 height 141
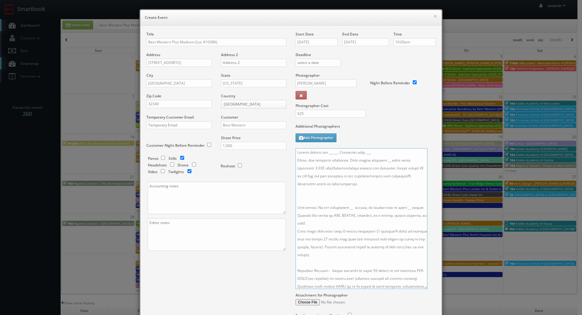
click at [317, 193] on textarea at bounding box center [362, 218] width 132 height 141
drag, startPoint x: 380, startPoint y: 154, endPoint x: 361, endPoint y: 156, distance: 18.9
click at [361, 156] on textarea at bounding box center [362, 218] width 132 height 141
click at [380, 162] on textarea at bounding box center [362, 218] width 132 height 141
click at [342, 200] on textarea at bounding box center [362, 218] width 132 height 141
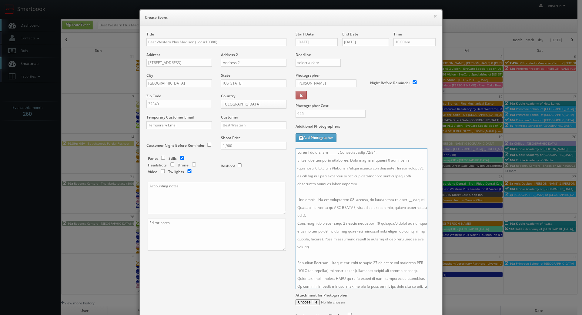
click at [403, 199] on textarea at bounding box center [362, 218] width 132 height 141
click at [334, 152] on textarea at bounding box center [362, 218] width 132 height 141
paste textarea "Willa Denita Jones, ms_wjonz@hotmail.com, 850-253-9116"
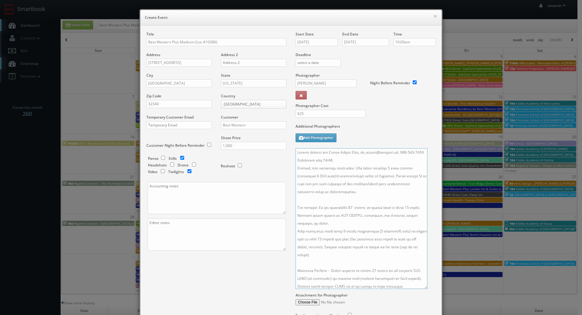
drag, startPoint x: 399, startPoint y: 152, endPoint x: 357, endPoint y: 152, distance: 41.6
click at [357, 152] on textarea at bounding box center [362, 218] width 132 height 141
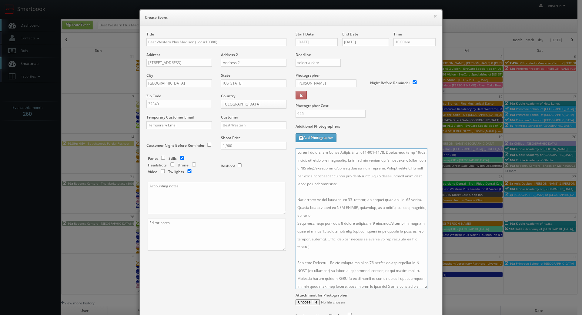
type textarea "Onsite contact is Willa Denita Jones, 850-253-9116. Overnight stay 10/16. Still…"
click at [408, 124] on label "Additional Photographers" at bounding box center [366, 128] width 140 height 8
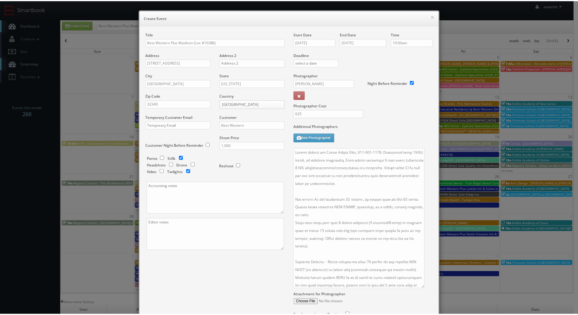
scroll to position [58, 0]
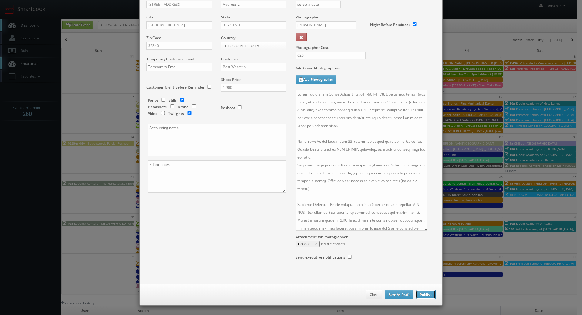
click at [427, 293] on button "Publish" at bounding box center [426, 294] width 20 height 9
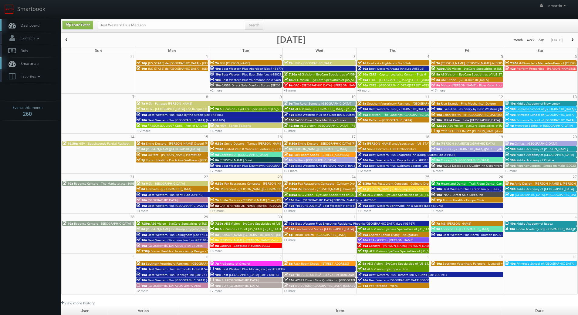
click at [39, 25] on span "Dashboard" at bounding box center [29, 25] width 22 height 5
click at [132, 26] on input "text" at bounding box center [171, 25] width 147 height 8
type input "05718"
